Goal: Book appointment/travel/reservation

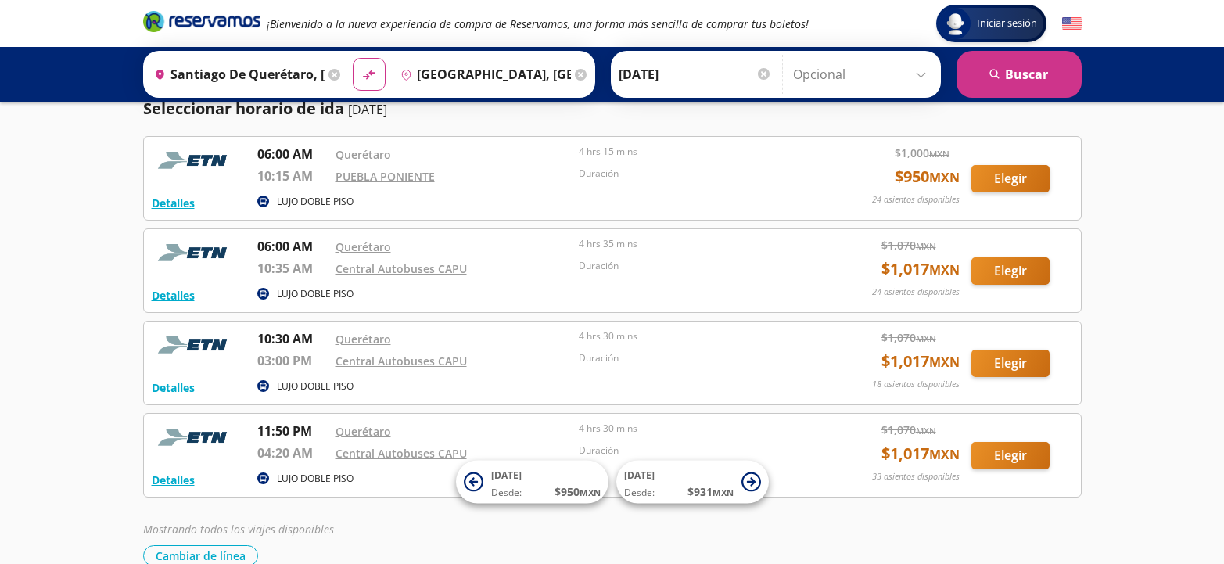
scroll to position [131, 0]
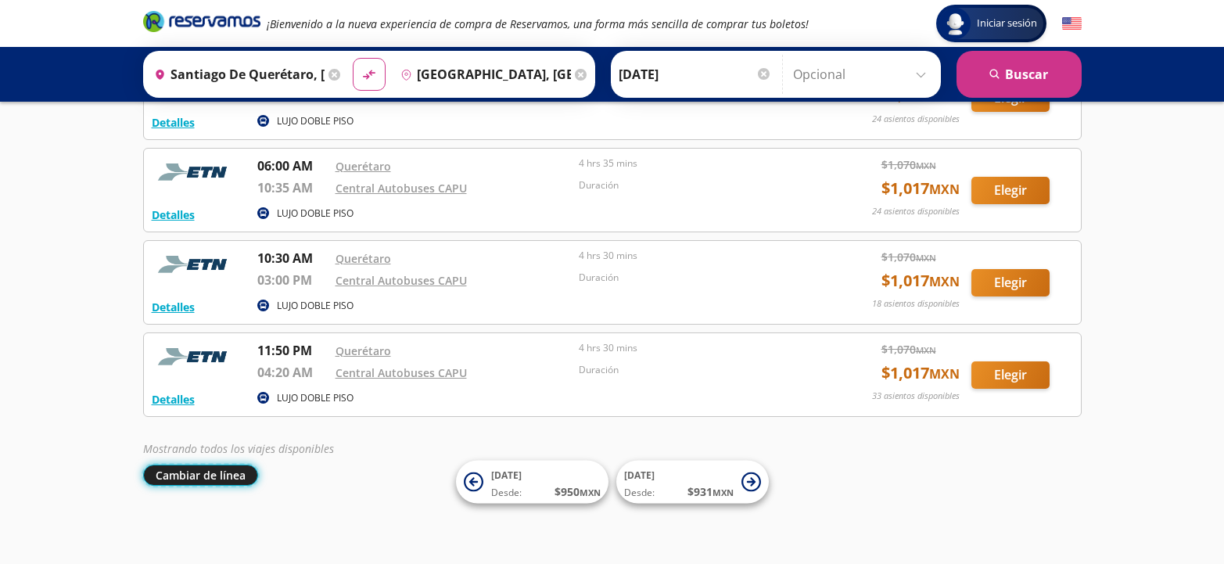
click at [213, 473] on button "Cambiar de línea" at bounding box center [200, 474] width 115 height 21
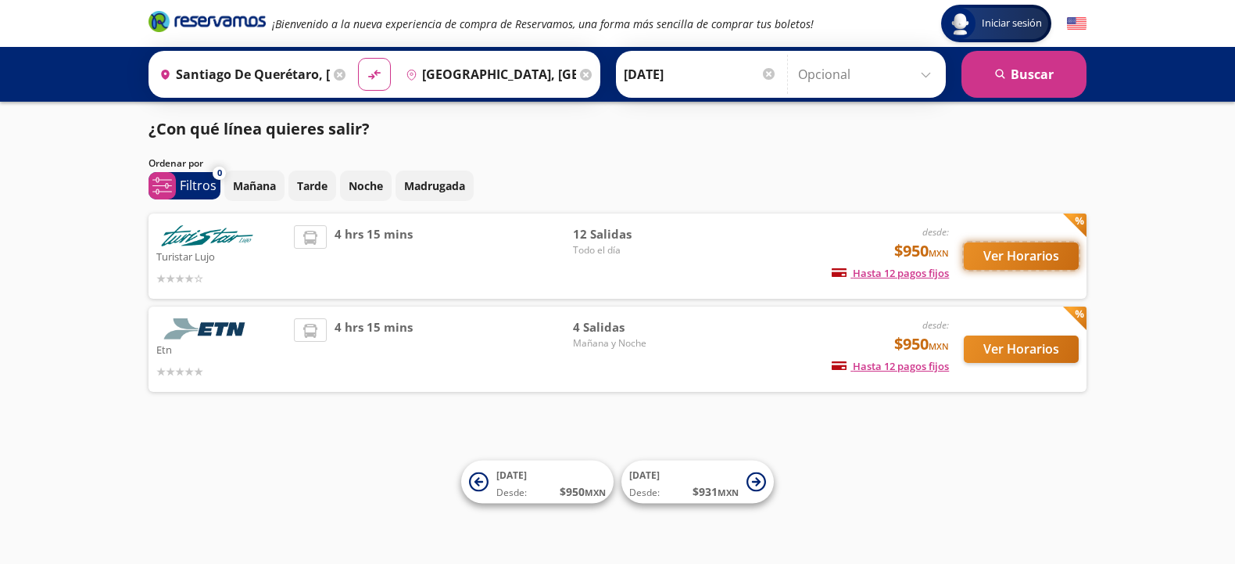
click at [1021, 253] on button "Ver Horarios" at bounding box center [1021, 255] width 115 height 27
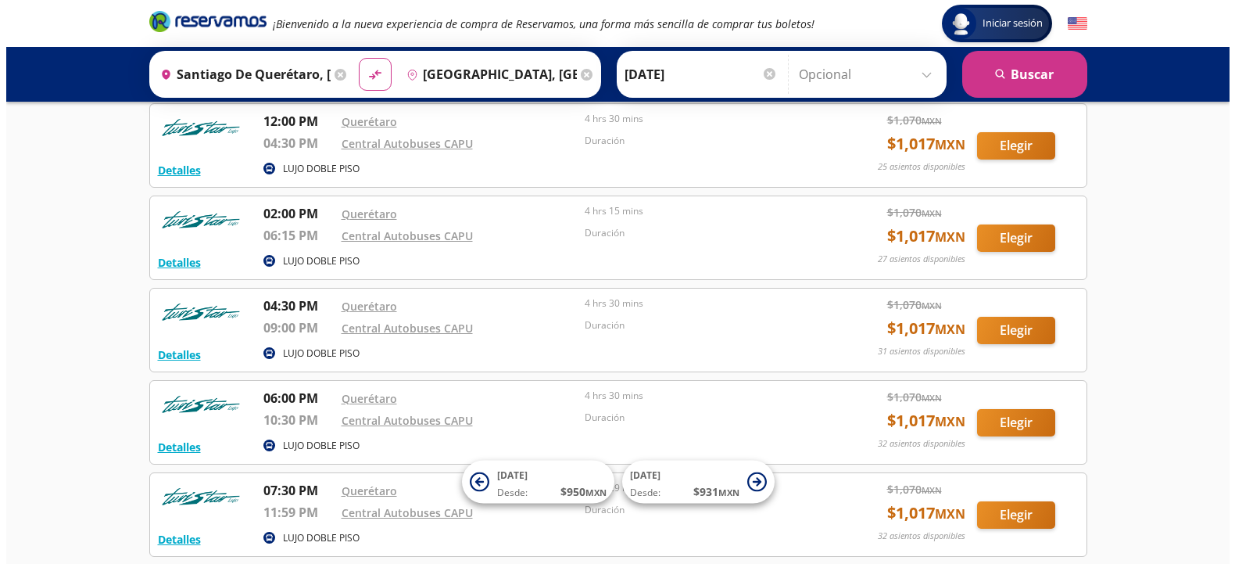
scroll to position [626, 0]
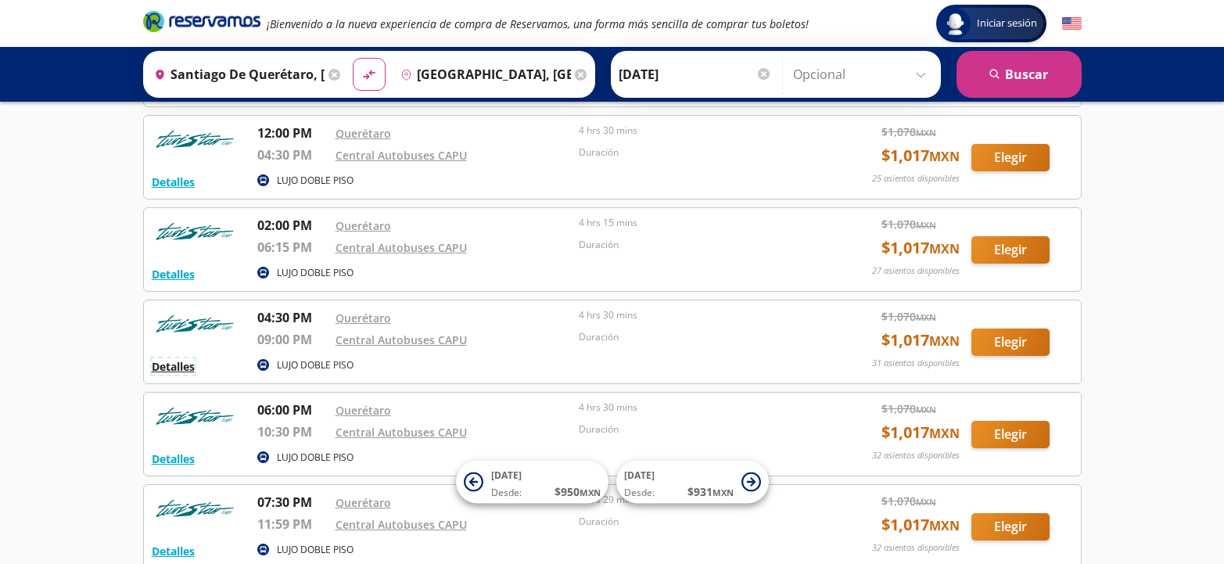
click at [185, 368] on button "Detalles" at bounding box center [173, 366] width 43 height 16
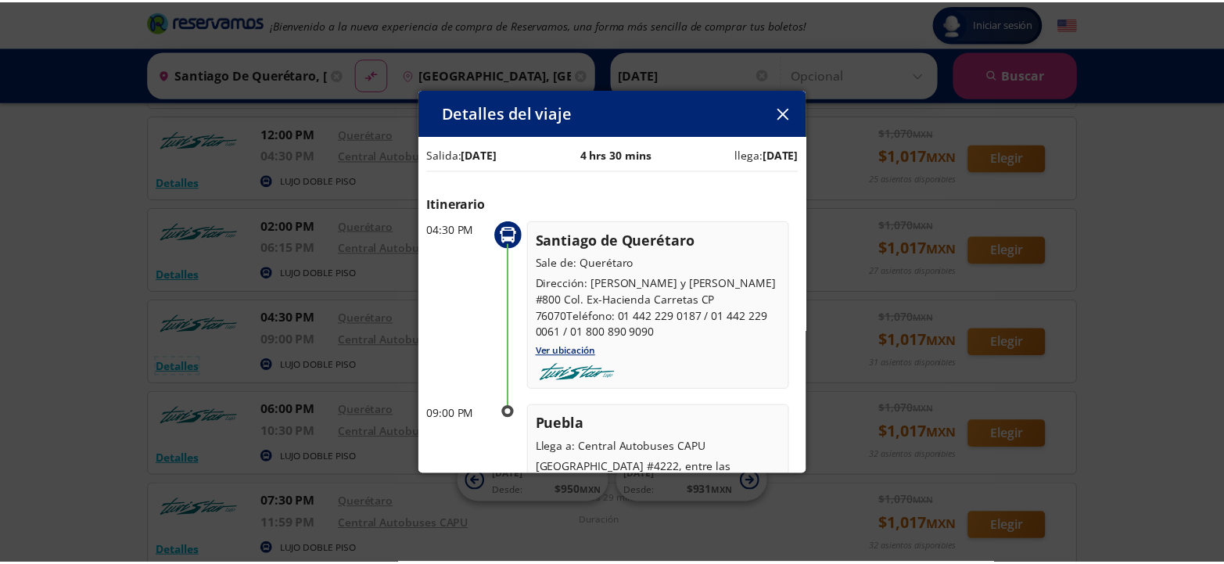
scroll to position [0, 0]
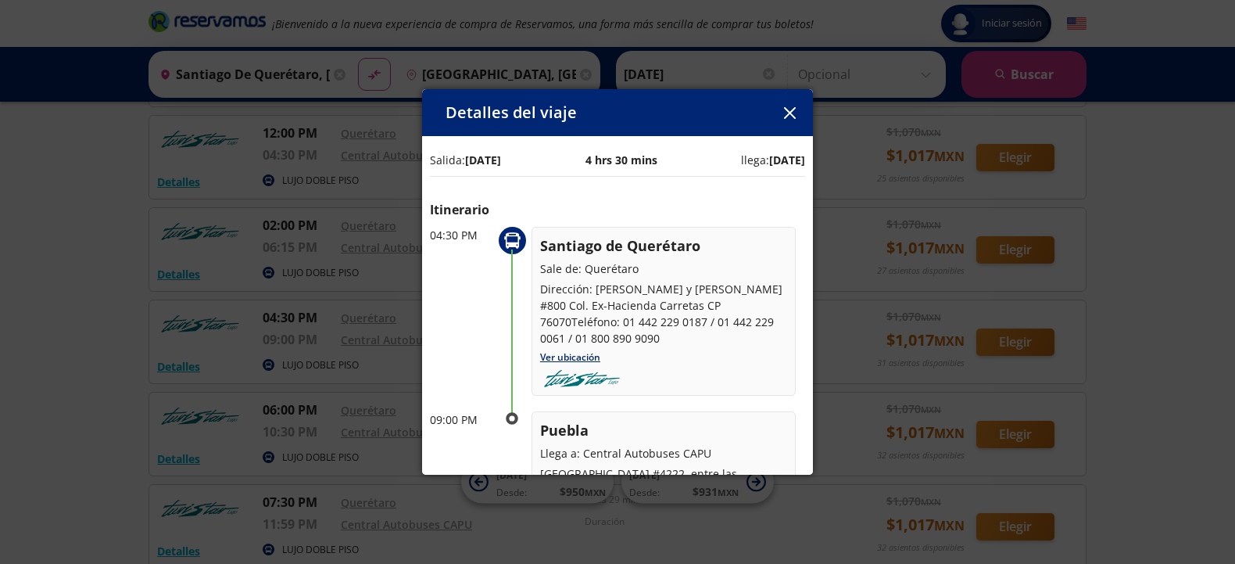
click at [798, 115] on button "button" at bounding box center [789, 112] width 23 height 23
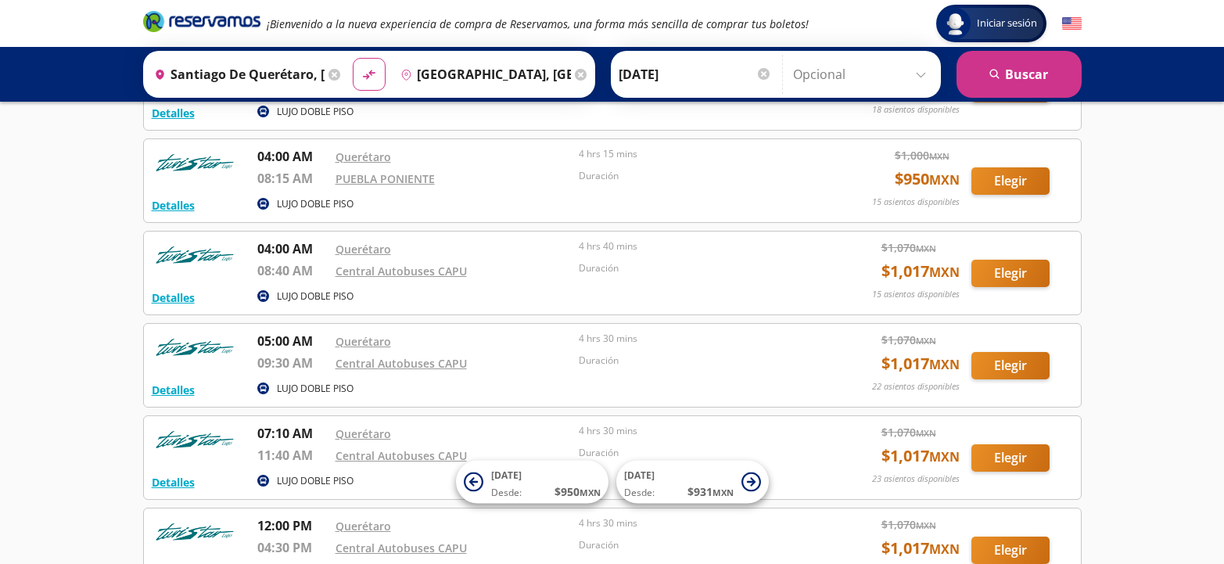
scroll to position [235, 0]
